Goal: Download file/media

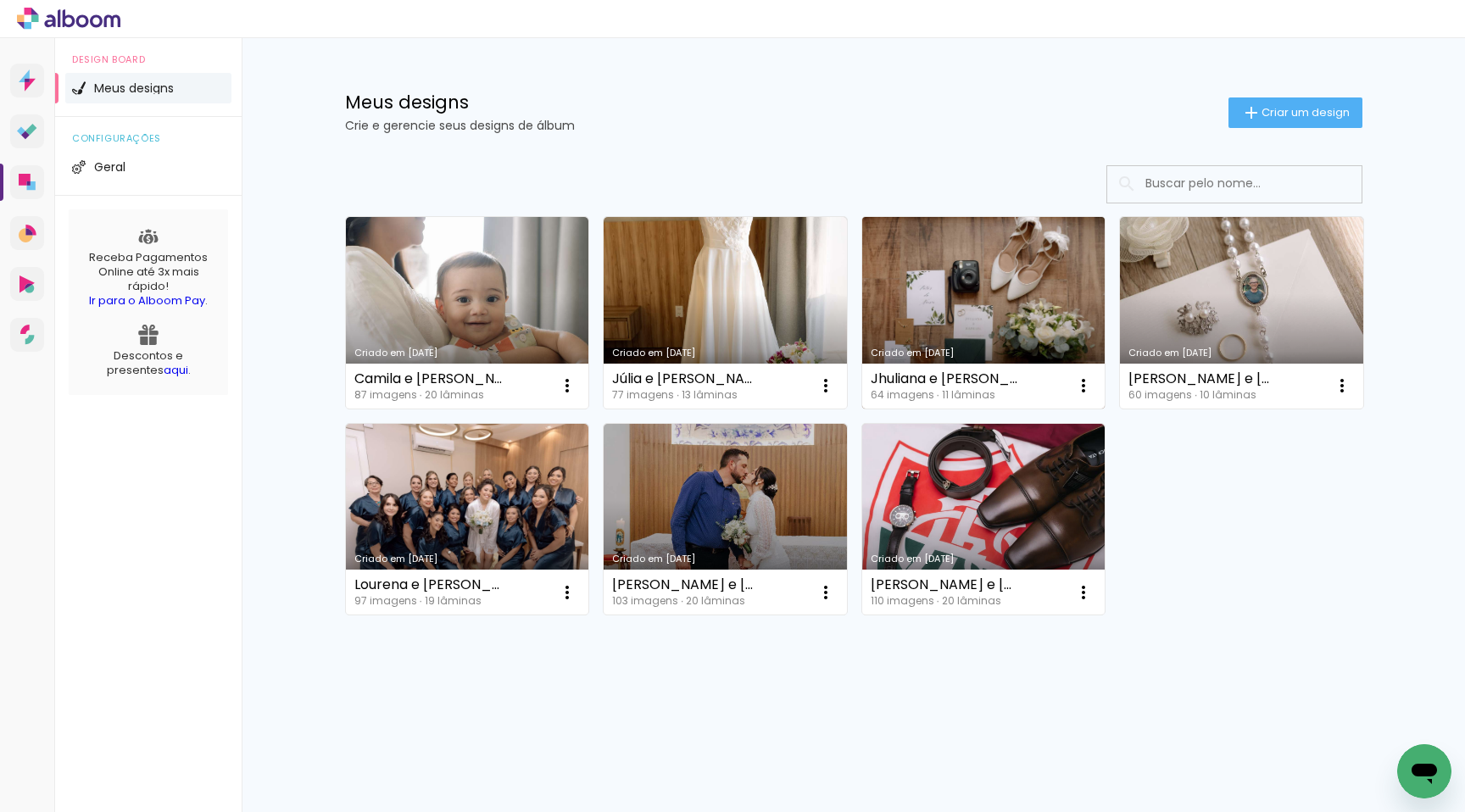
click at [908, 240] on link "Criado em [DATE]" at bounding box center [983, 312] width 243 height 191
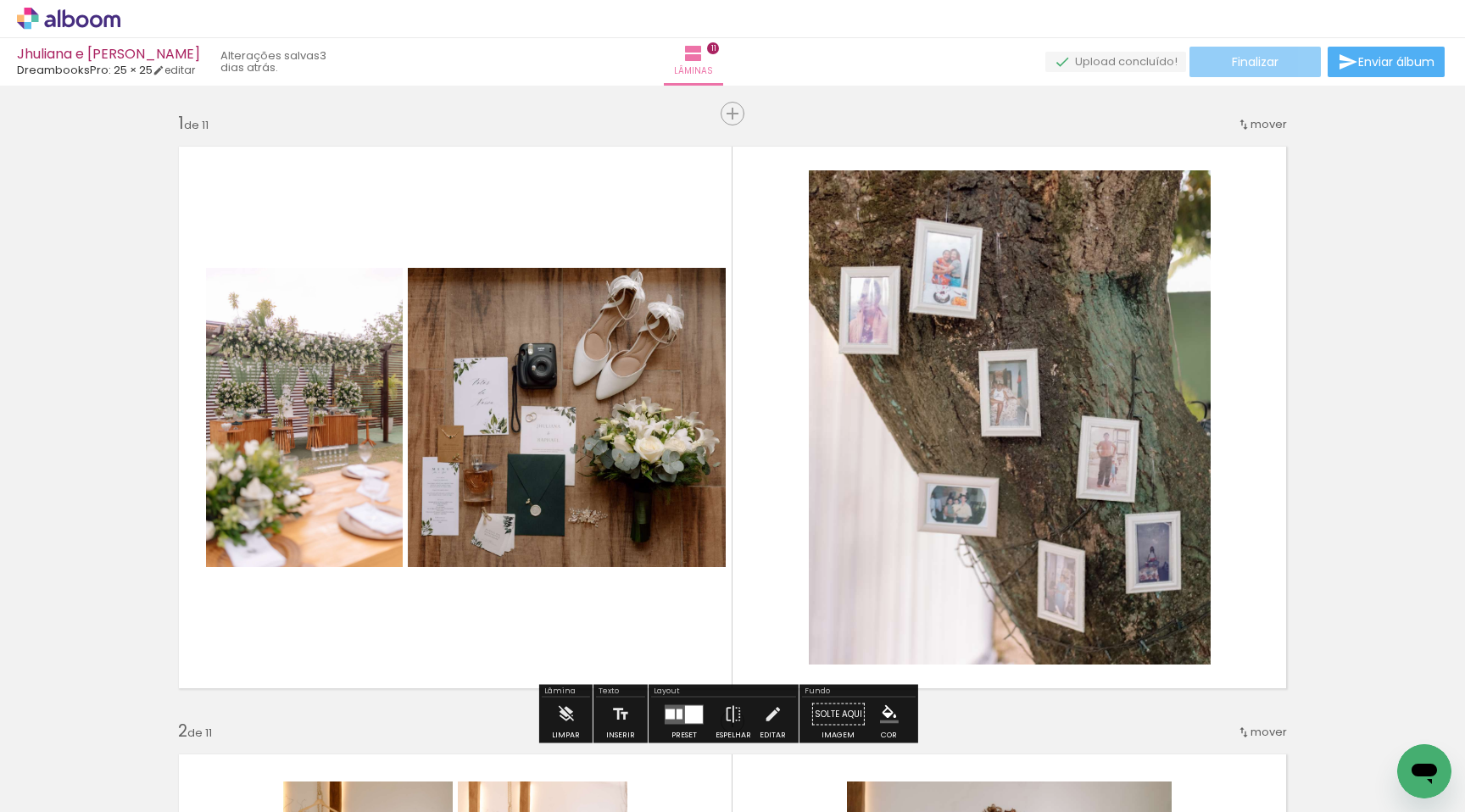
click at [1232, 56] on span "Finalizar" at bounding box center [1255, 62] width 47 height 12
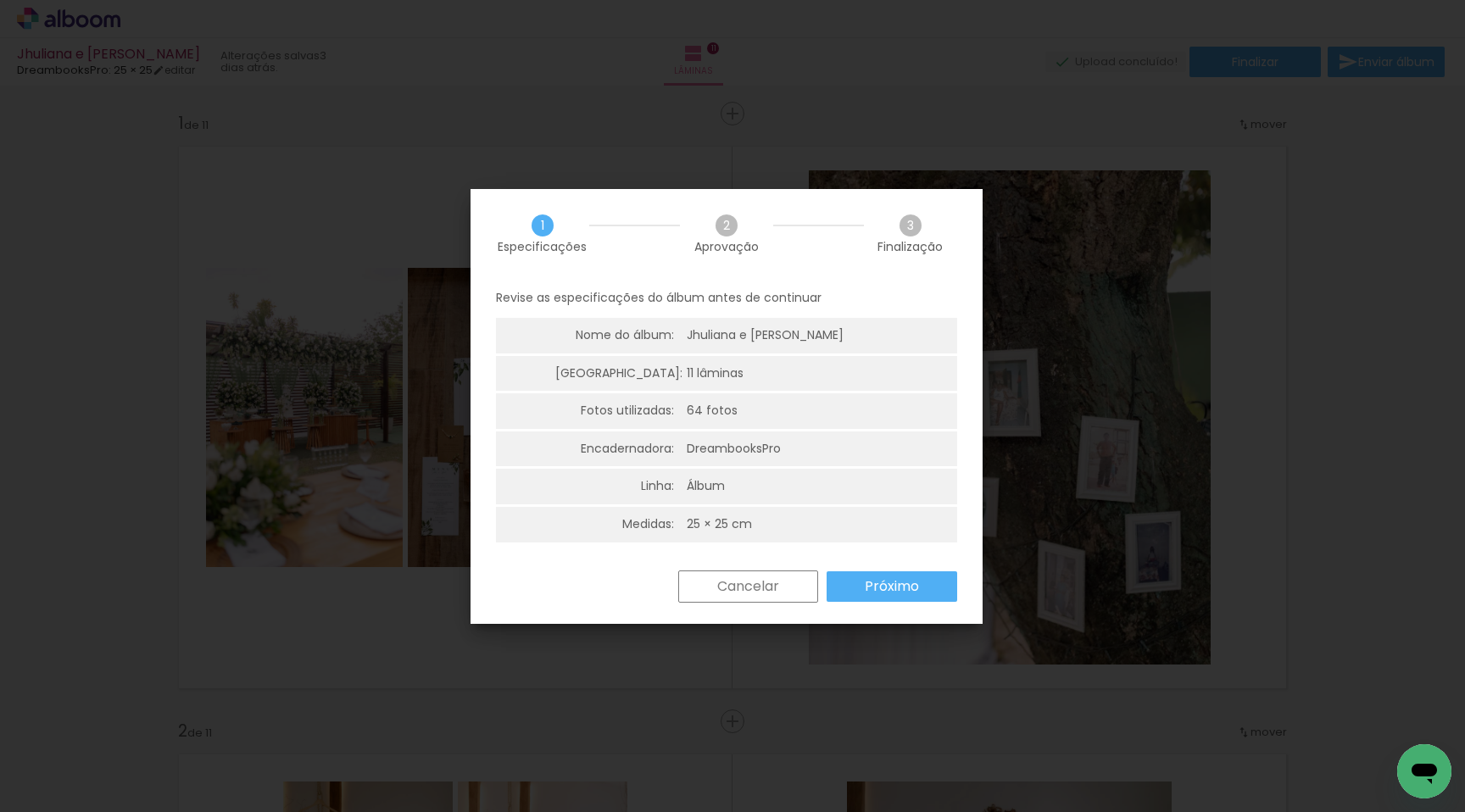
click at [0, 0] on paper-button "Próximo" at bounding box center [0, 0] width 0 height 0
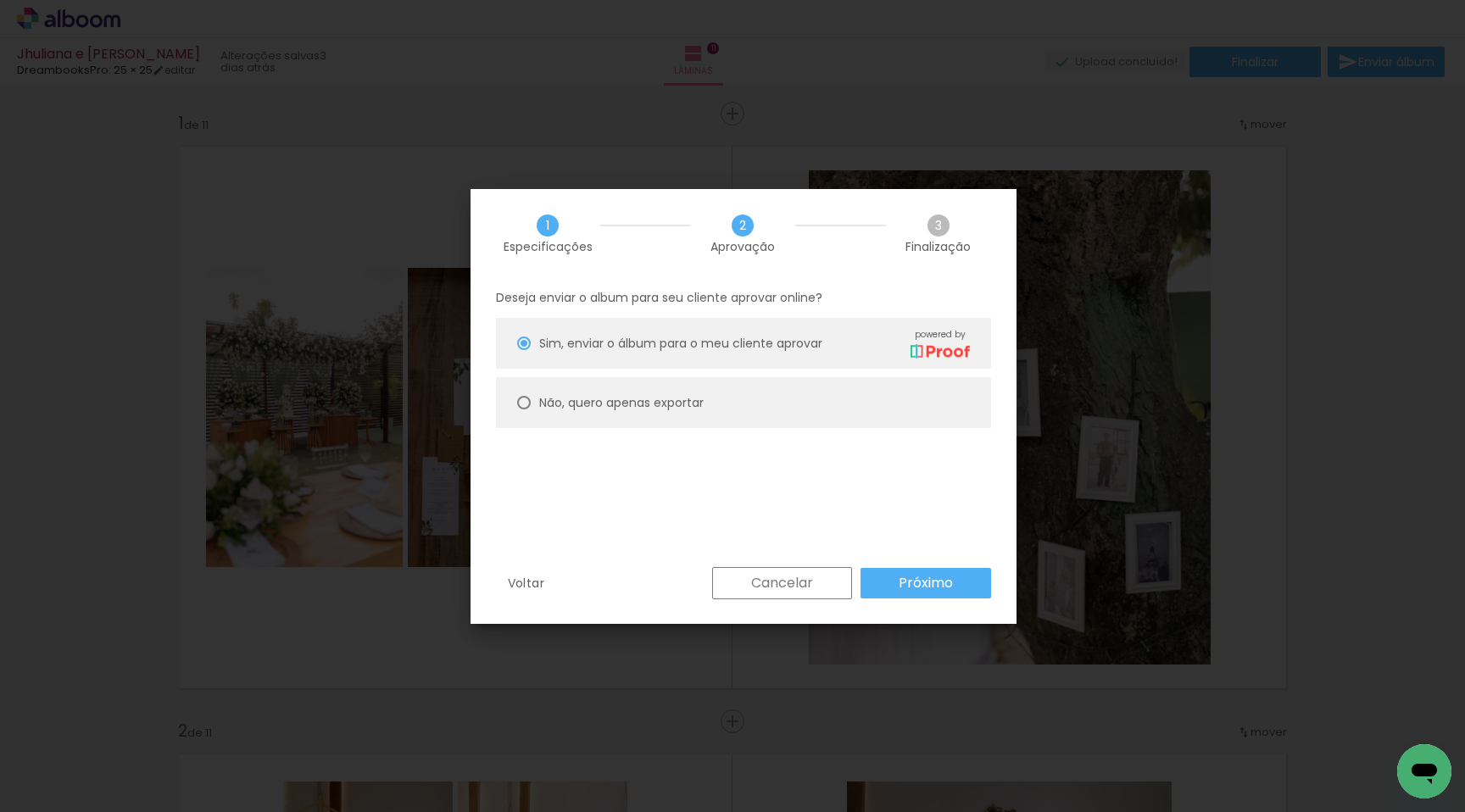
click at [0, 0] on paper-radio-button "Não, quero apenas exportar" at bounding box center [0, 0] width 0 height 0
type paper-radio-button "on"
click at [0, 0] on paper-button "Próximo" at bounding box center [0, 0] width 0 height 0
type input "Alta, 300 DPI"
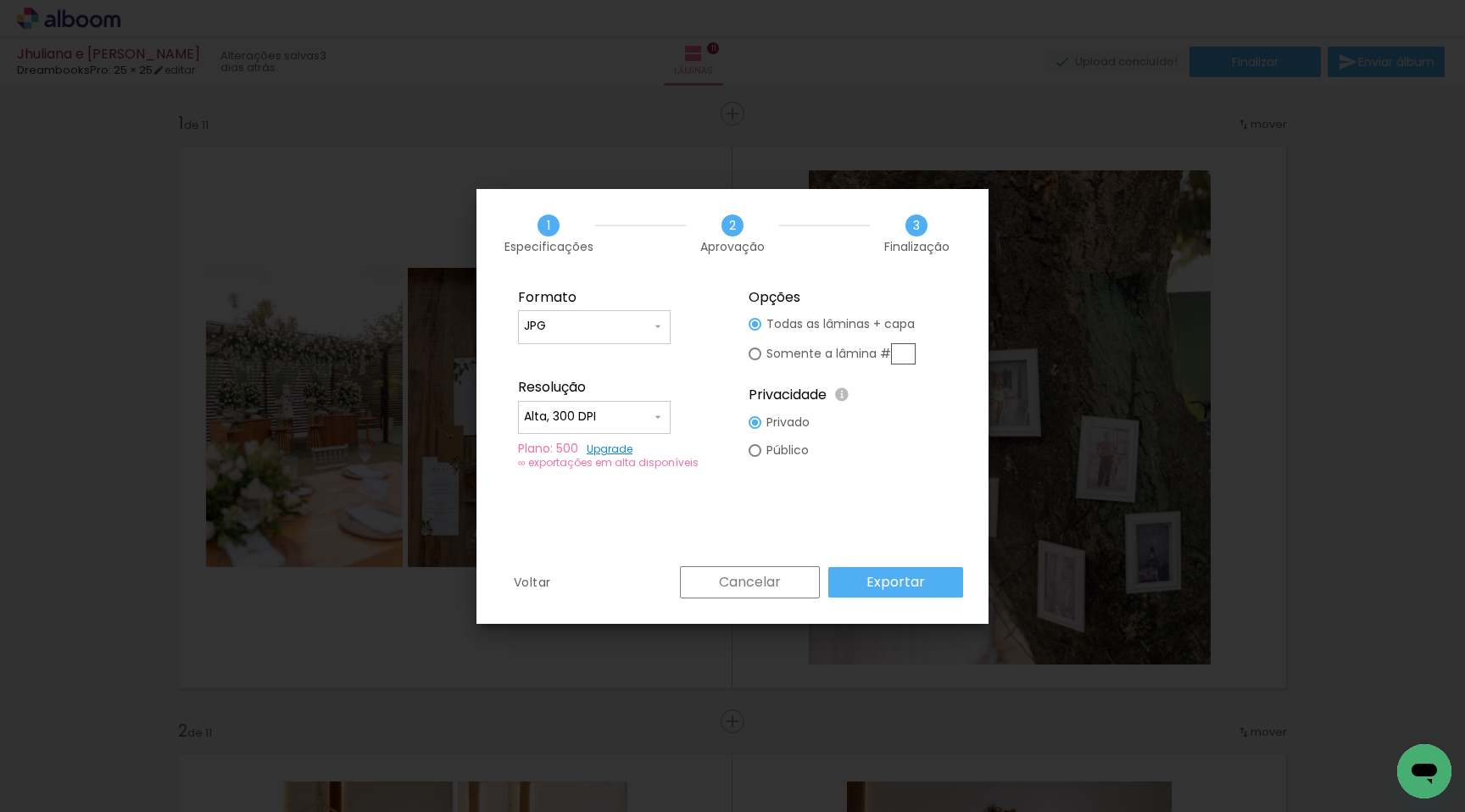
click at [0, 0] on paper-radio-button "Somente a lâmina #" at bounding box center [0, 0] width 0 height 0
type paper-radio-button "on"
click at [0, 0] on paper-radio-button "Todas as lâminas + capa" at bounding box center [0, 0] width 0 height 0
type paper-radio-button "on"
click at [0, 0] on slot "Exportar" at bounding box center [0, 0] width 0 height 0
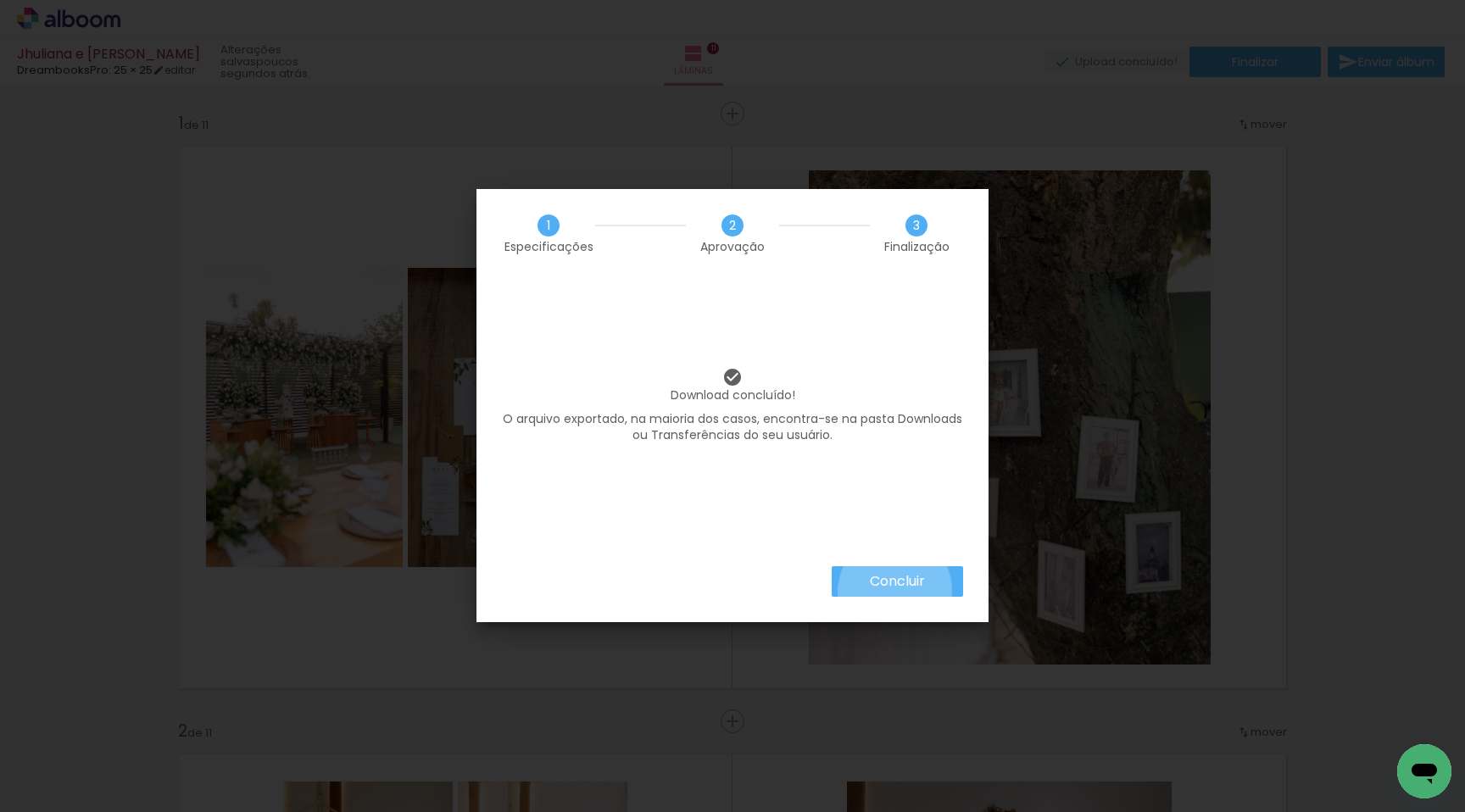
click at [893, 591] on paper-button "Concluir" at bounding box center [898, 582] width 131 height 31
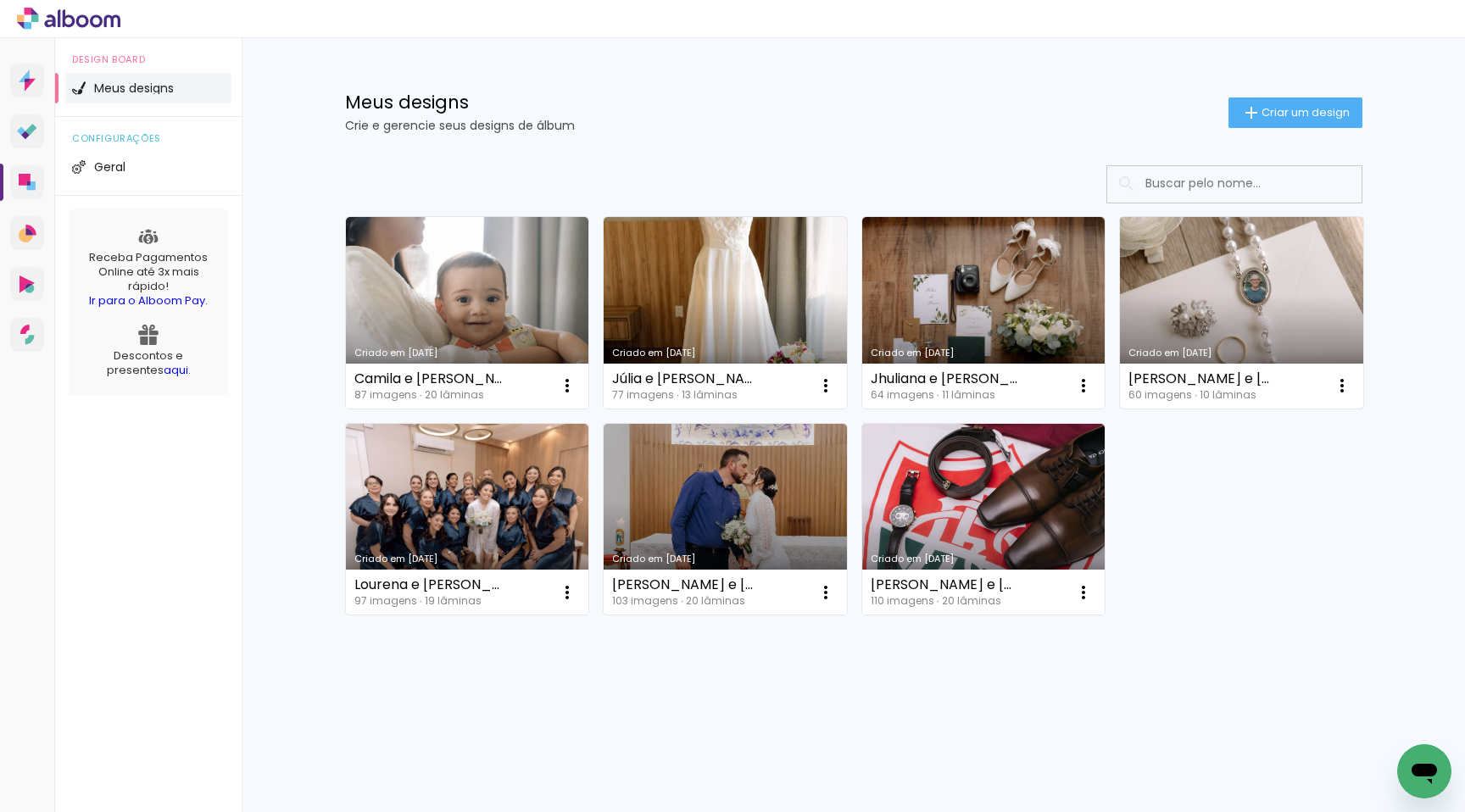
click at [1164, 302] on link "Criado em [DATE]" at bounding box center [1241, 312] width 243 height 191
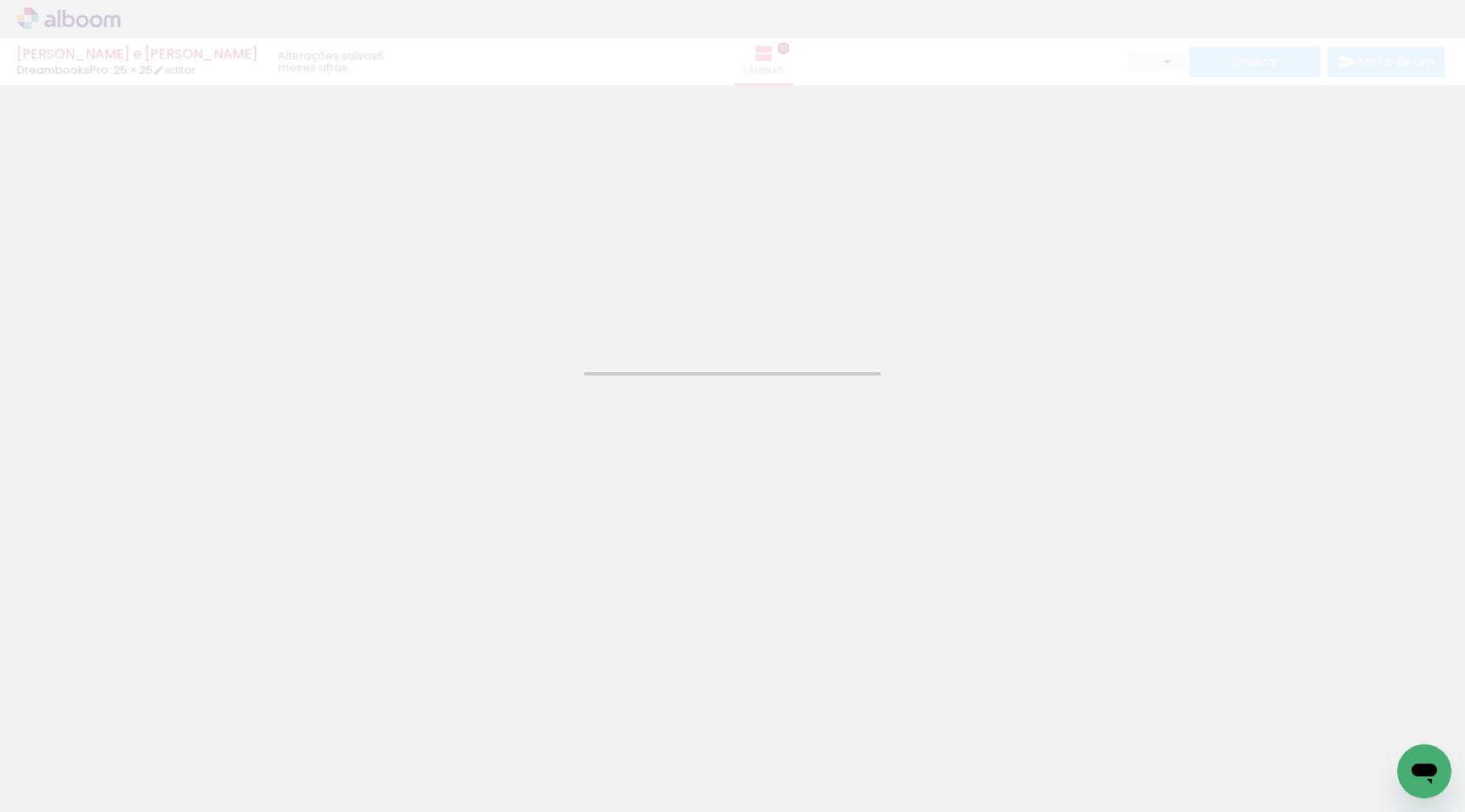
type input "JPG"
type input "Alta, 300 DPI"
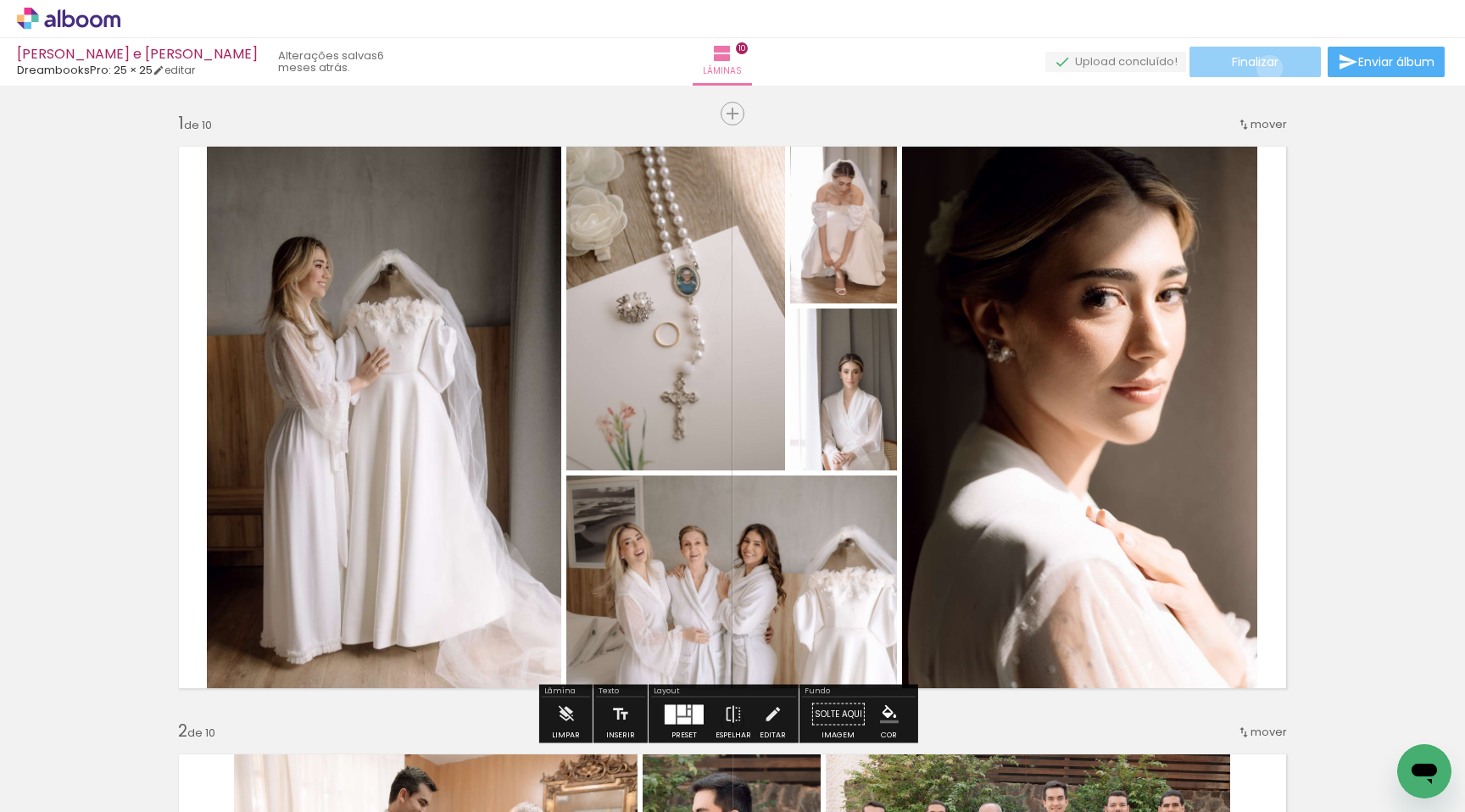
click at [1263, 68] on span "Finalizar" at bounding box center [1255, 62] width 47 height 12
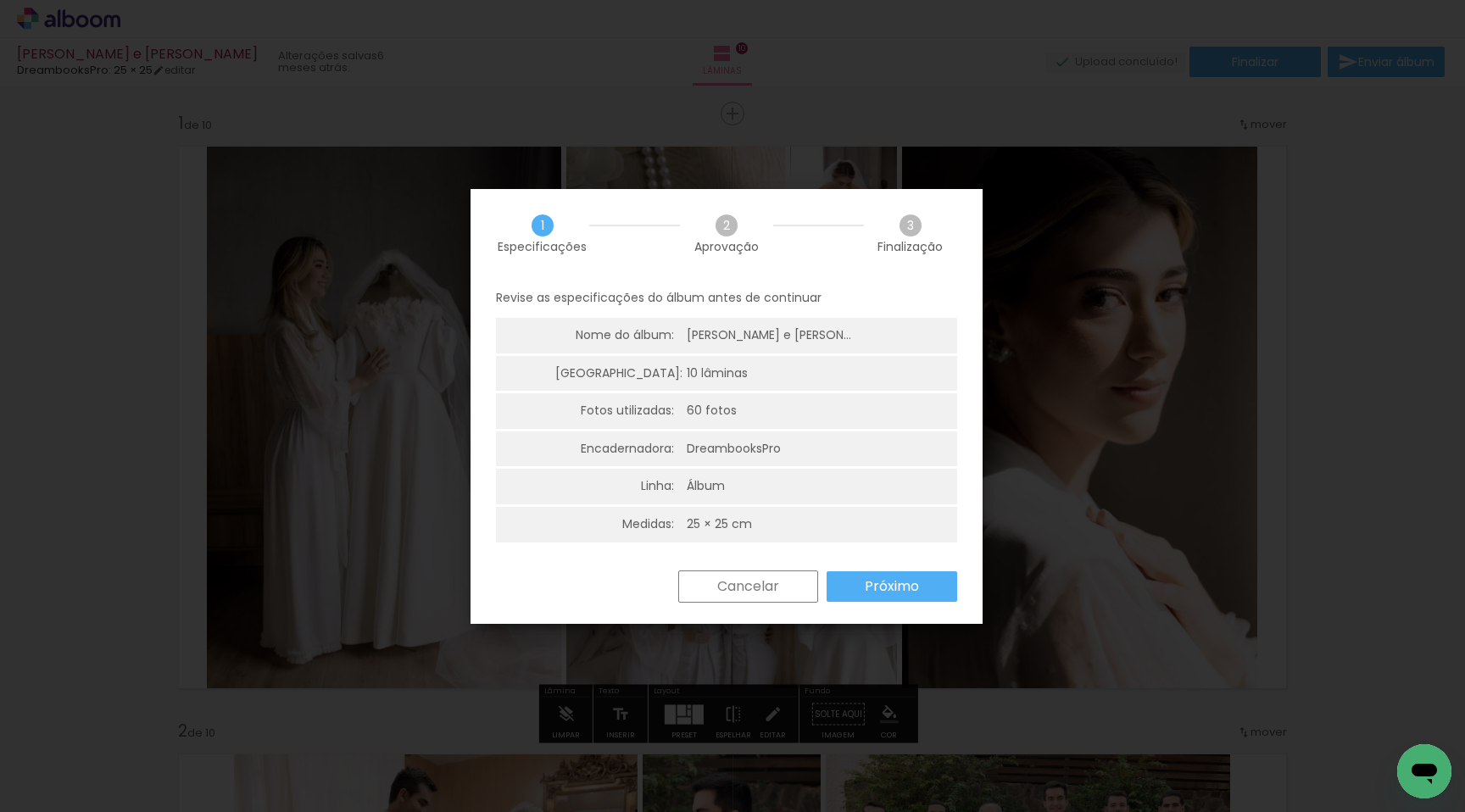
click at [0, 0] on paper-button "Próximo" at bounding box center [0, 0] width 0 height 0
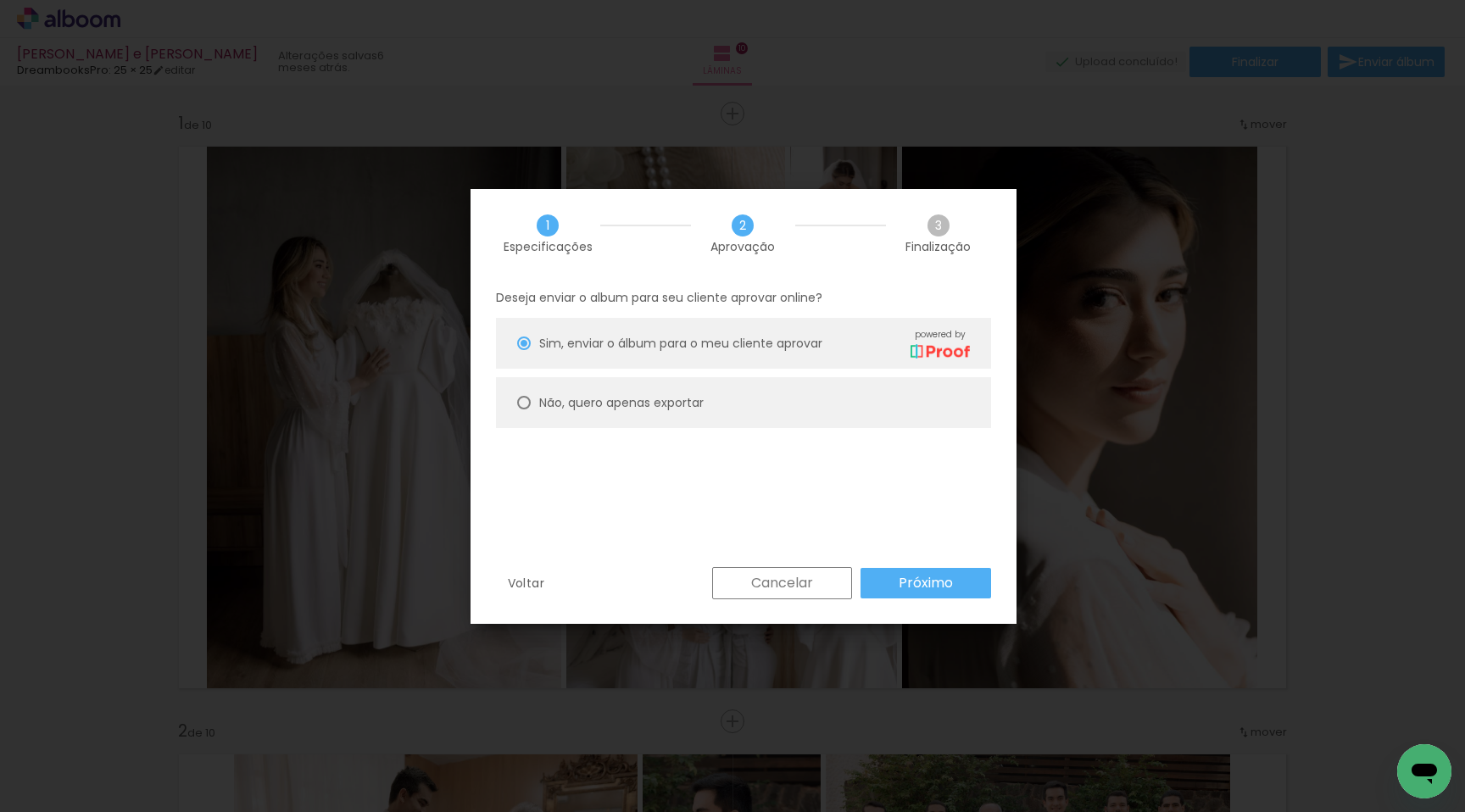
click at [0, 0] on slot "Não, quero apenas exportar" at bounding box center [0, 0] width 0 height 0
type paper-radio-button "on"
click at [0, 0] on slot "Próximo" at bounding box center [0, 0] width 0 height 0
type input "Alta, 300 DPI"
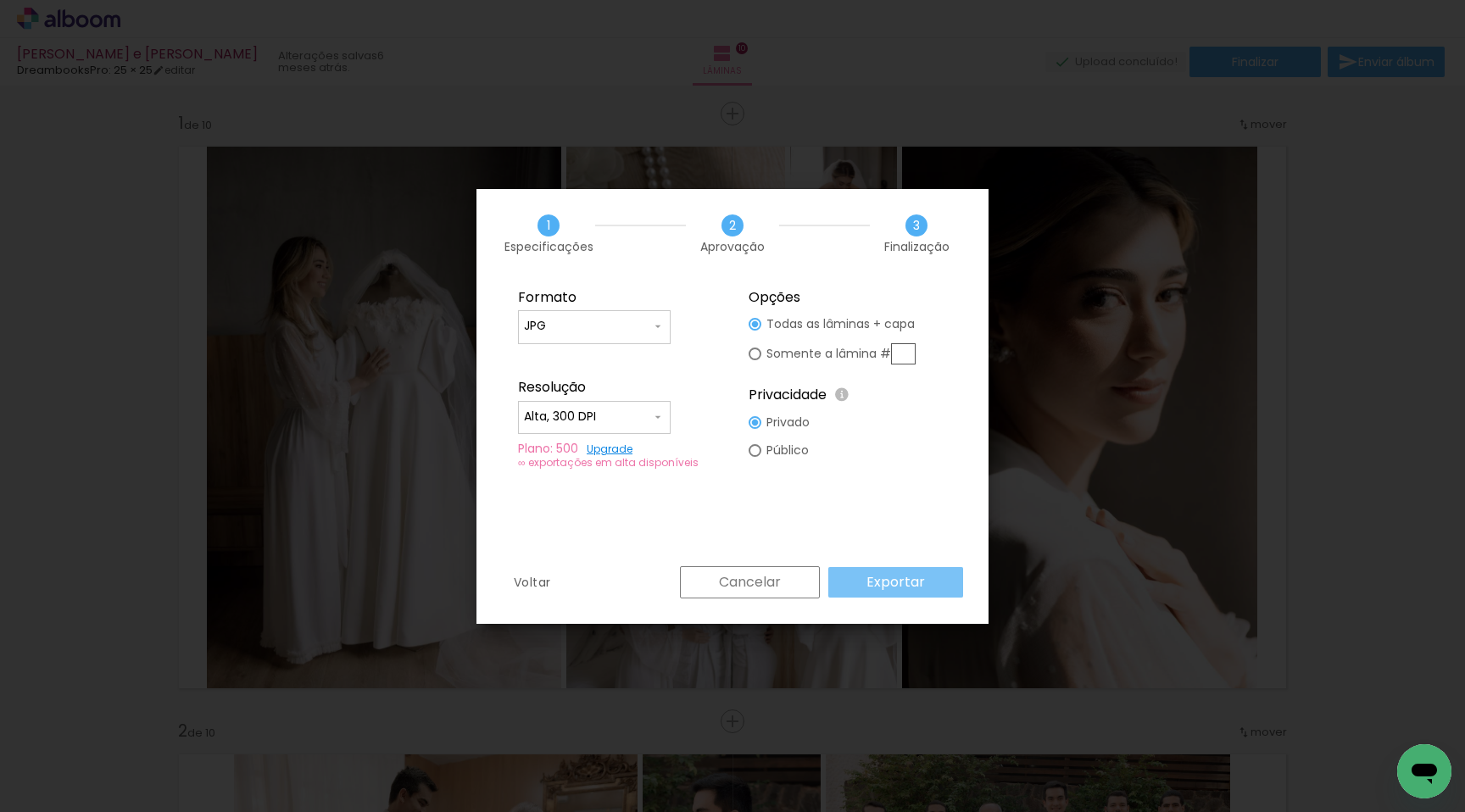
click at [0, 0] on paper-button "Exportar" at bounding box center [0, 0] width 0 height 0
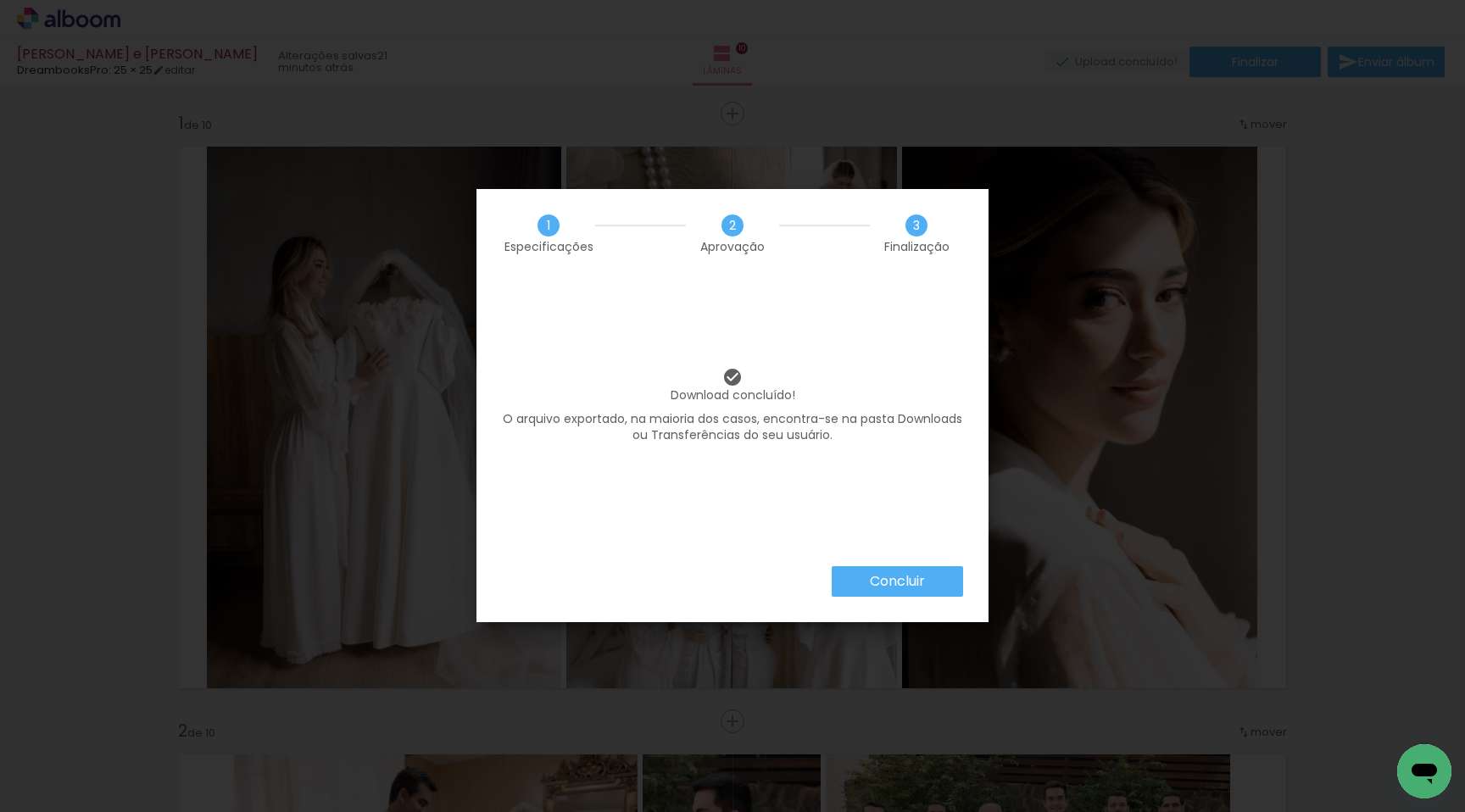
click at [868, 577] on paper-button "Concluir" at bounding box center [898, 582] width 131 height 31
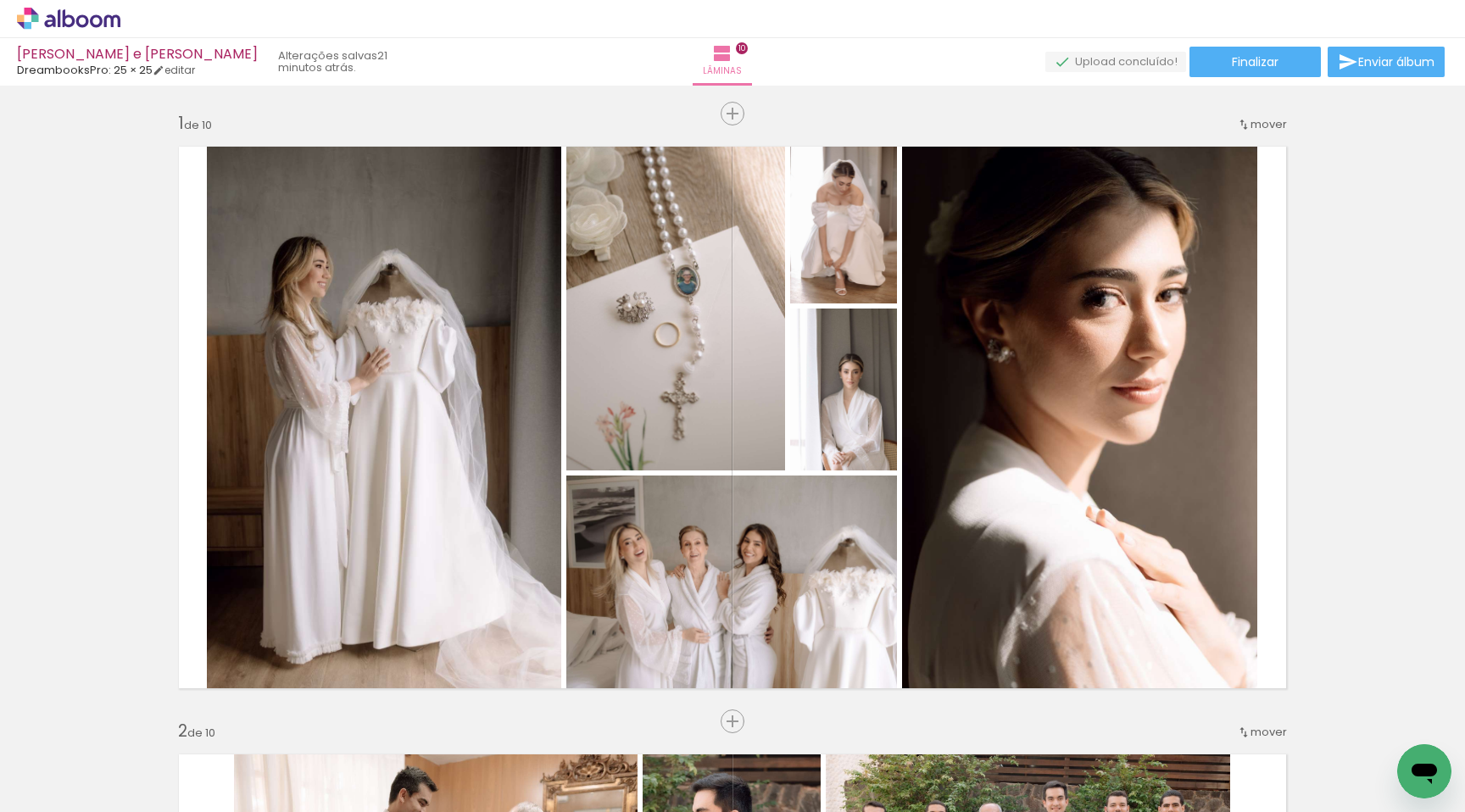
click at [83, 11] on icon at bounding box center [69, 19] width 104 height 22
